Goal: Find specific page/section: Find specific page/section

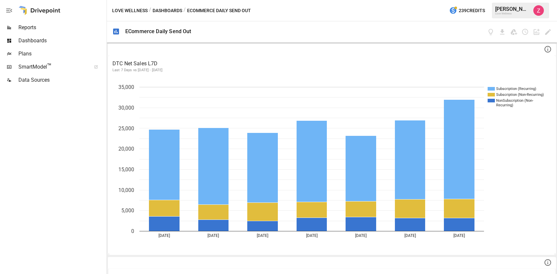
click at [170, 13] on button "Dashboards" at bounding box center [167, 11] width 30 height 8
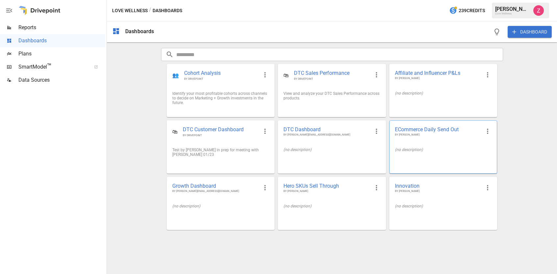
click at [431, 169] on div "ECommerce Daily Send Out BY [PERSON_NAME] (no description)" at bounding box center [443, 147] width 108 height 53
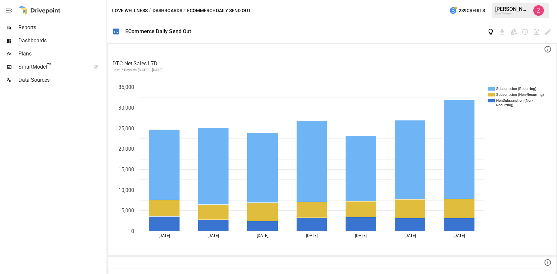
click at [489, 34] on icon "View documentation" at bounding box center [491, 32] width 8 height 8
click at [212, 12] on div "/ ECommerce Daily Send Out" at bounding box center [216, 11] width 67 height 8
click at [211, 10] on div "/ ECommerce Daily Send Out" at bounding box center [216, 11] width 67 height 8
click at [147, 67] on p "DTC Net Sales L7D" at bounding box center [331, 64] width 439 height 8
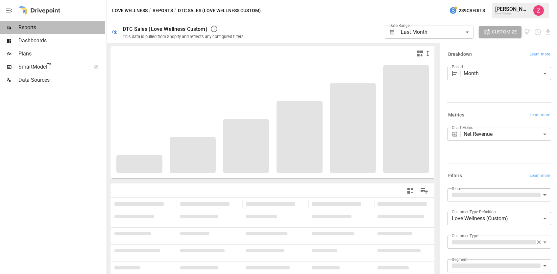
click at [38, 25] on span "Reports" at bounding box center [61, 28] width 87 height 8
